Goal: Find specific page/section

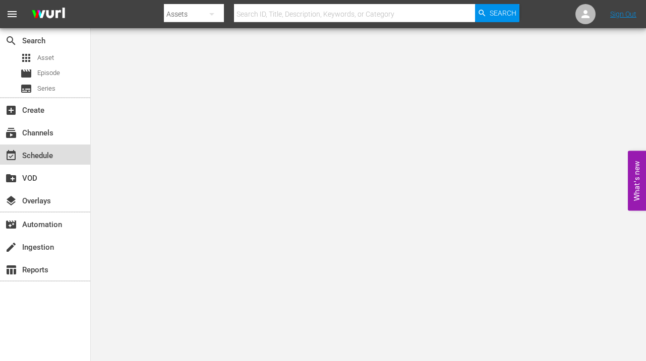
click at [37, 158] on div "event_available Schedule" at bounding box center [28, 154] width 56 height 9
click at [10, 15] on span "menu" at bounding box center [12, 14] width 12 height 12
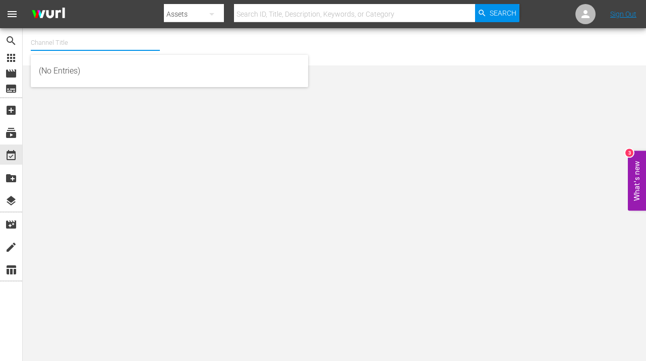
click at [98, 43] on input "text" at bounding box center [95, 43] width 129 height 24
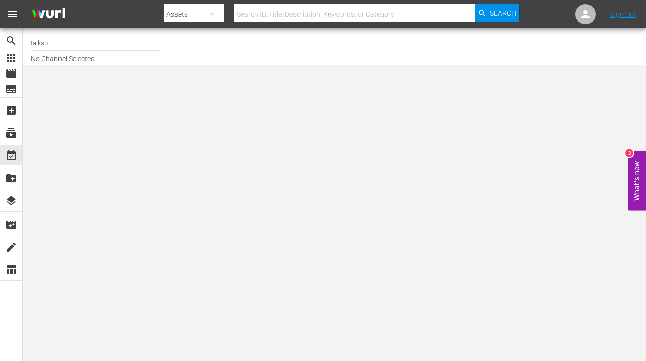
click at [91, 98] on body "menu Search By Assets Search ID, Title, Description, Keywords, or Category Sear…" at bounding box center [323, 180] width 646 height 361
click at [84, 46] on input "talksp" at bounding box center [95, 43] width 129 height 24
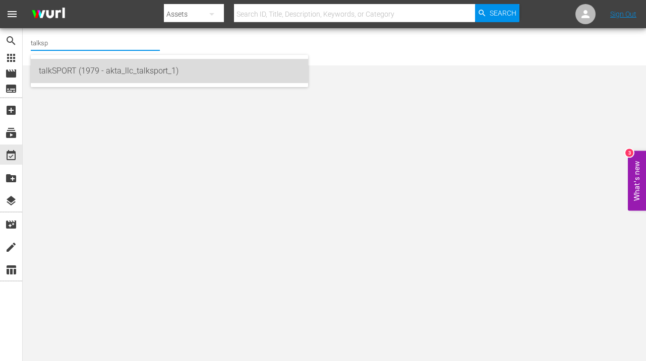
click at [79, 65] on div "talkSPORT (1979 - akta_llc_talksport_1)" at bounding box center [169, 71] width 261 height 24
type input "talkSPORT (1979 - akta_llc_talksport_1)"
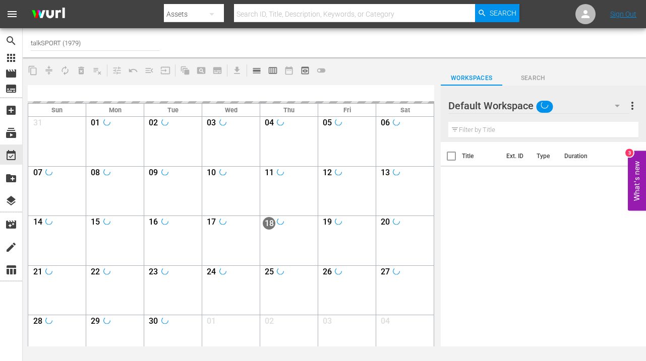
click at [438, 175] on div "Sun Mon Tue Wed Thu Fri Sat 31 View Lineup Unlock Selected Day Lock Selected Da…" at bounding box center [231, 365] width 416 height 570
